Goal: Check status: Check status

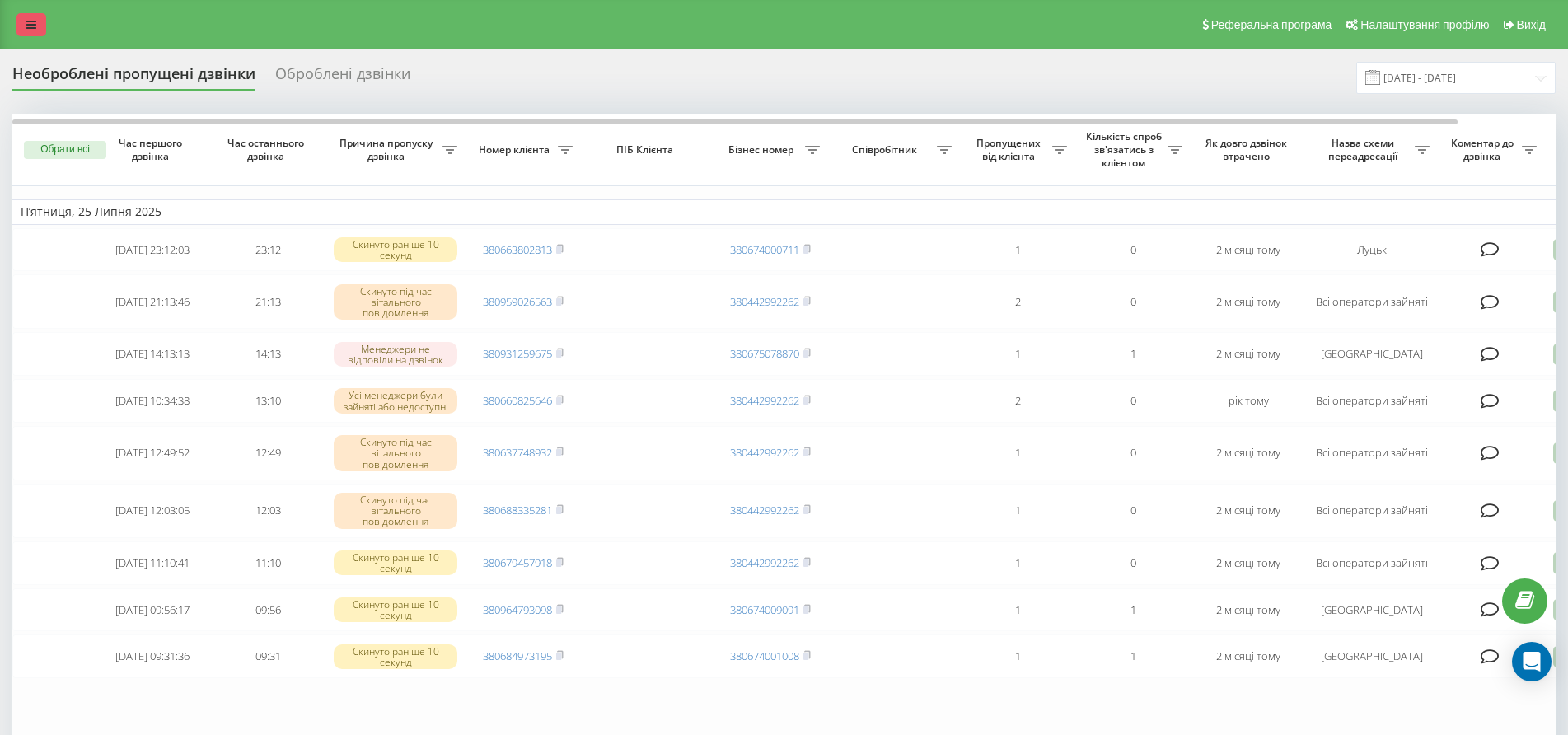
click at [37, 19] on link at bounding box center [32, 24] width 30 height 23
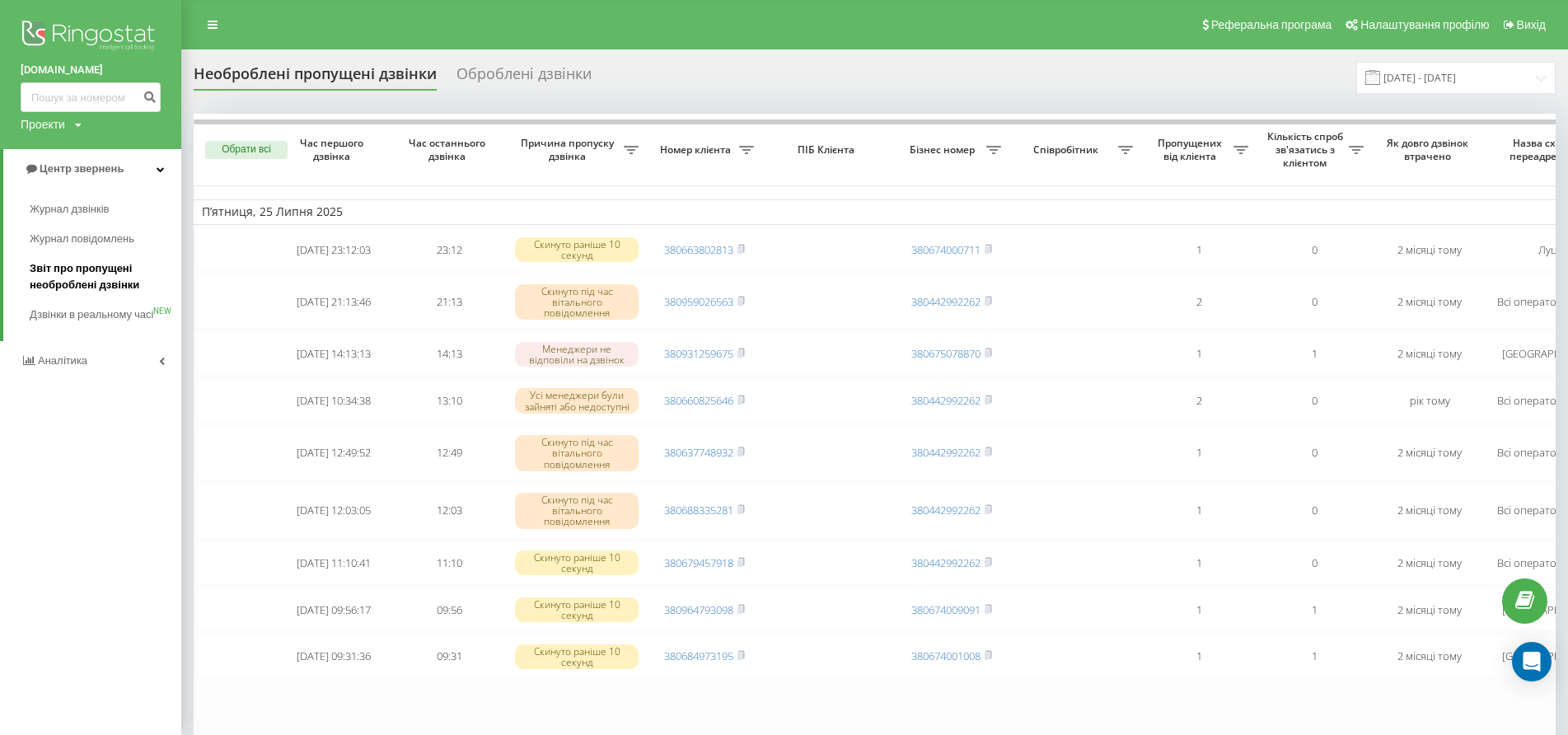
click at [46, 262] on span "Звіт про пропущені необроблені дзвінки" at bounding box center [101, 277] width 143 height 33
click at [95, 275] on span "Звіт про пропущені необроблені дзвінки" at bounding box center [101, 277] width 143 height 33
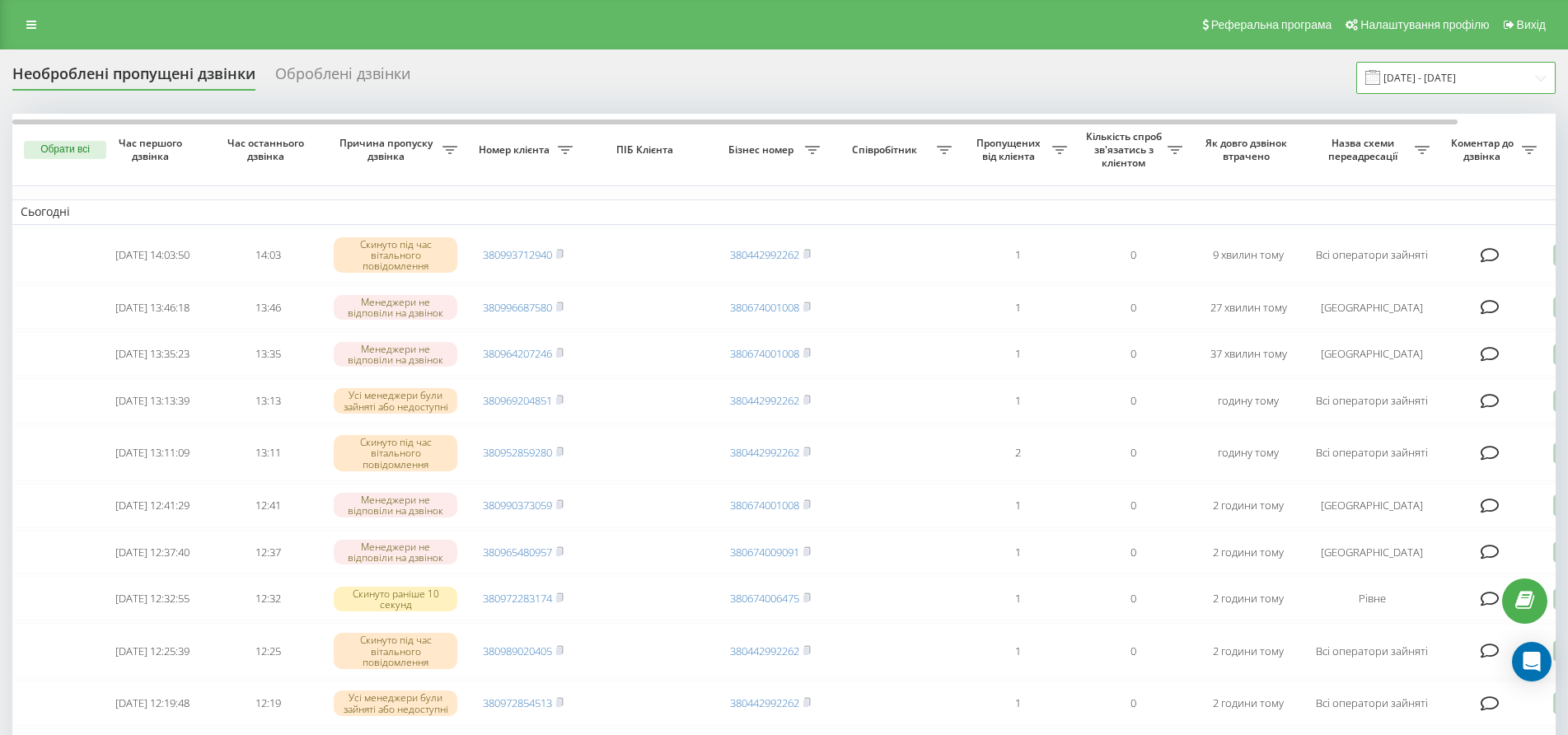
click at [1455, 77] on input "22.08.2025 - 22.09.2025" at bounding box center [1456, 78] width 200 height 32
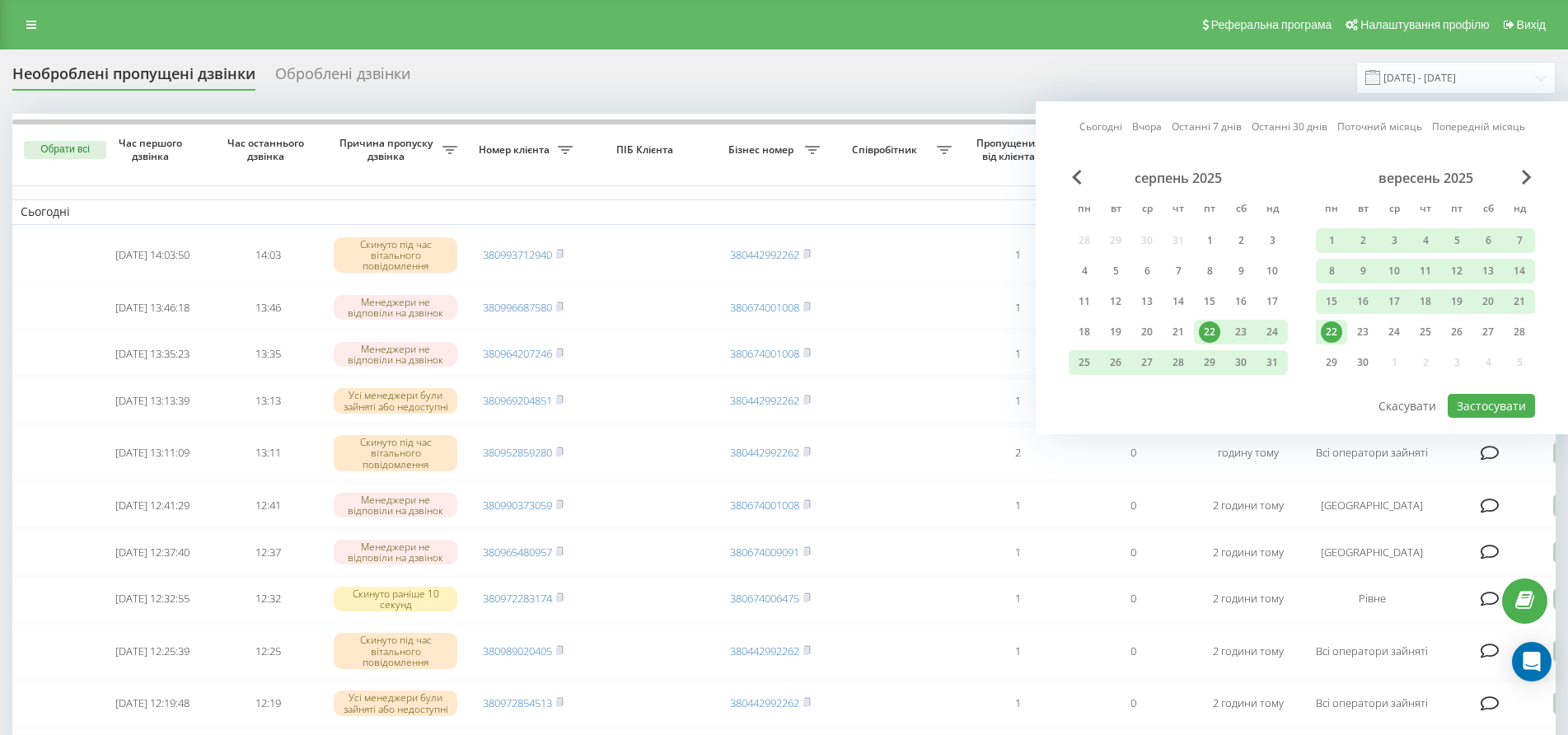
click at [1108, 127] on link "Сьогодні" at bounding box center [1101, 126] width 43 height 16
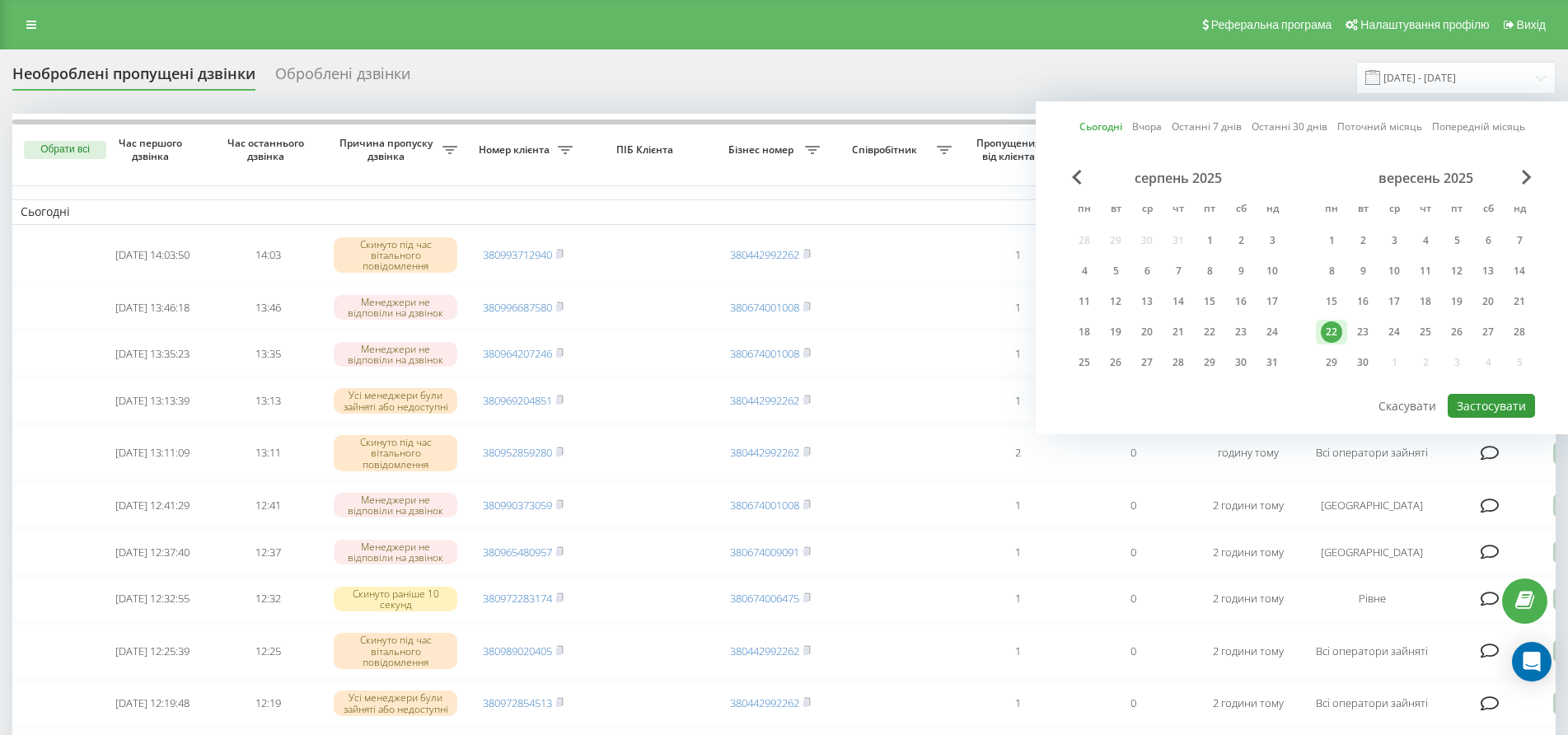
click at [1471, 407] on button "Застосувати" at bounding box center [1492, 406] width 87 height 24
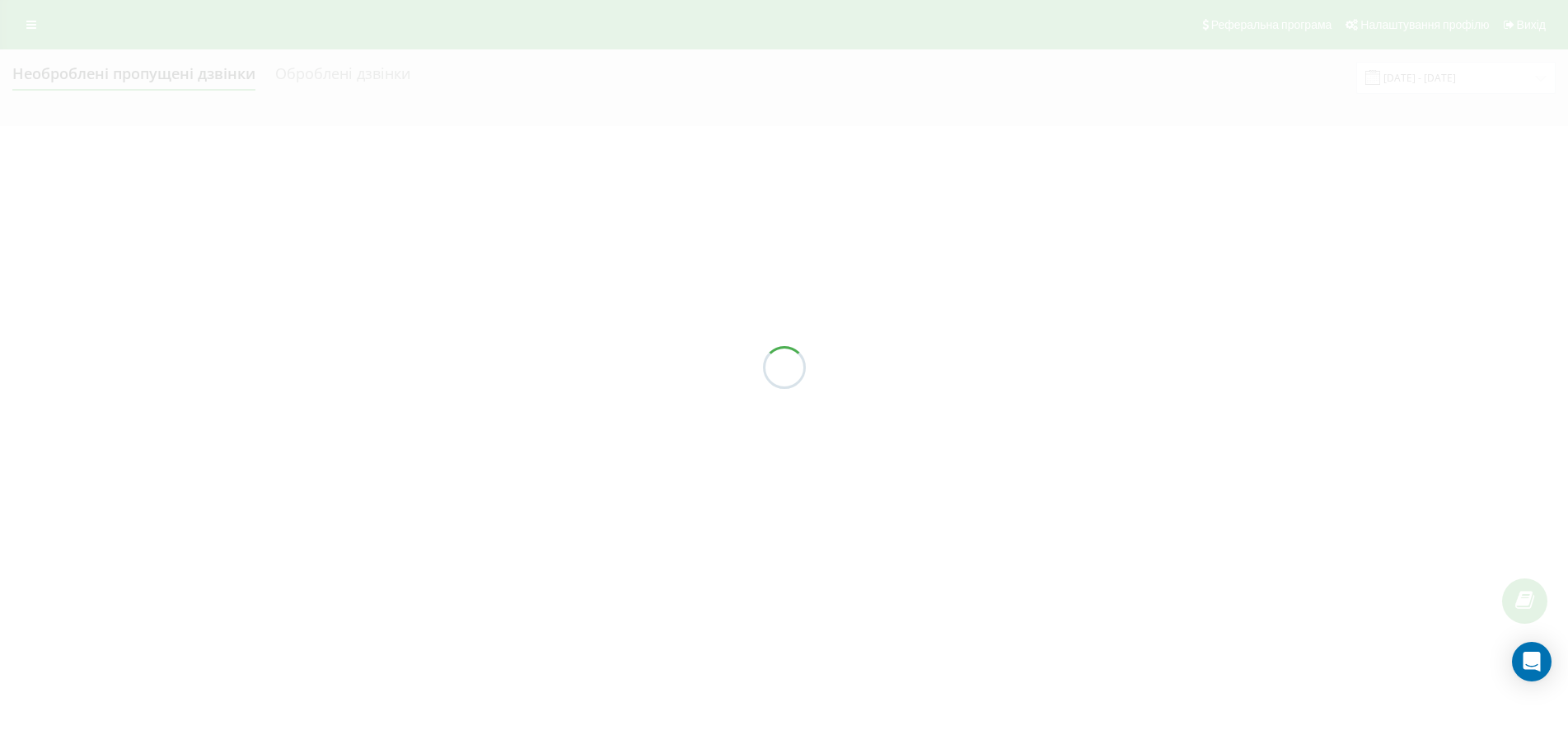
type input "22.09.2025 - 22.09.2025"
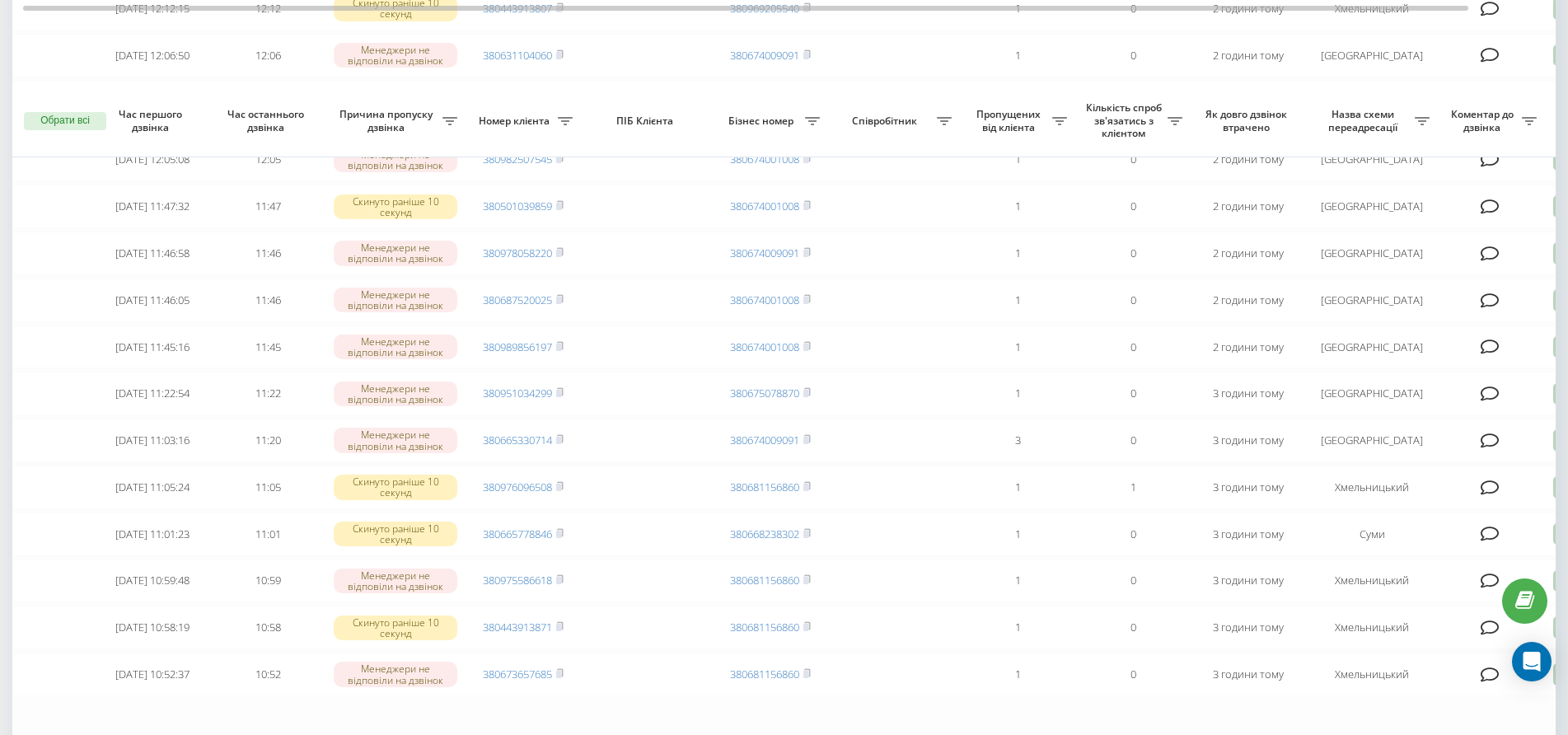
scroll to position [964, 0]
